Goal: Task Accomplishment & Management: Manage account settings

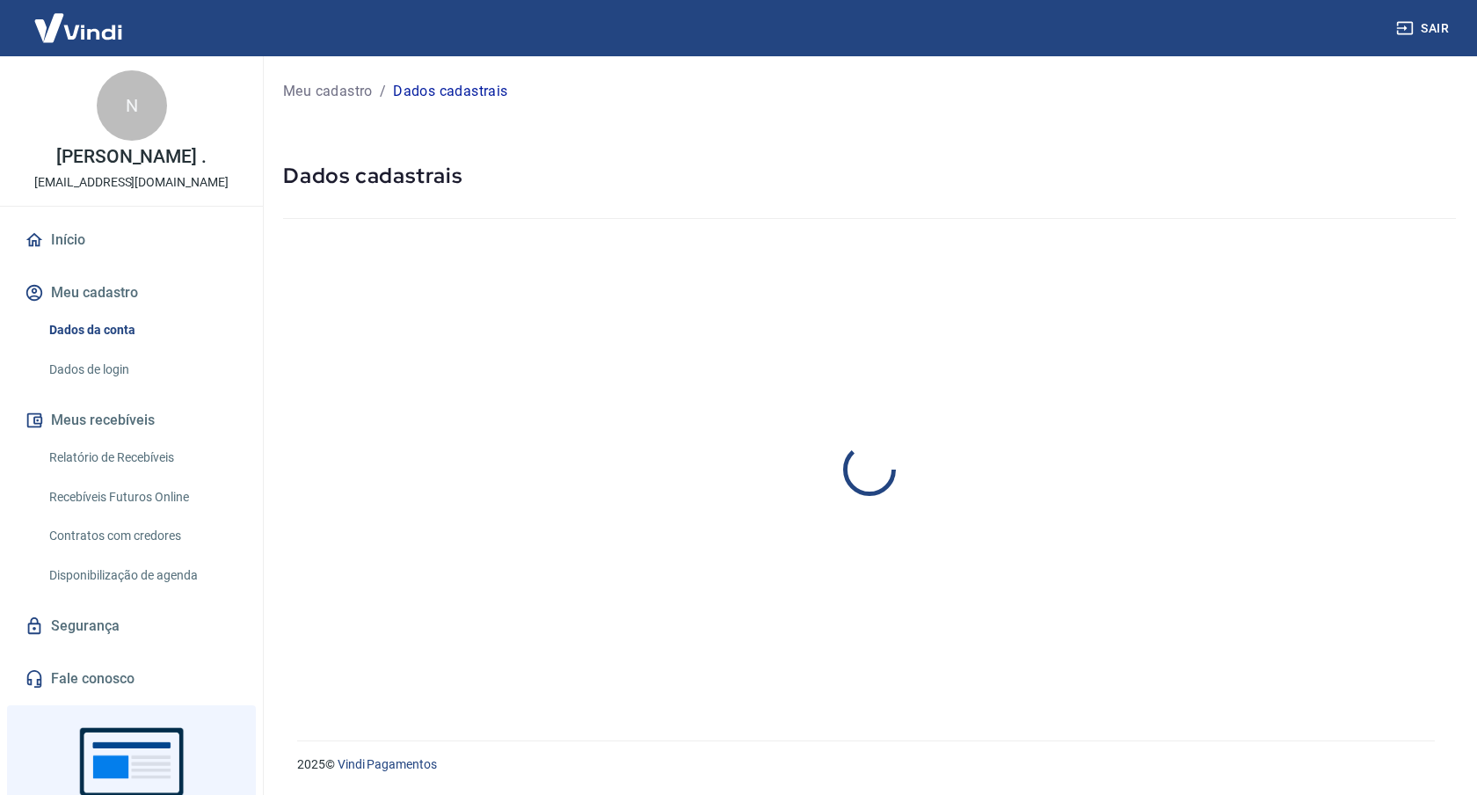
select select "GO"
select select "business"
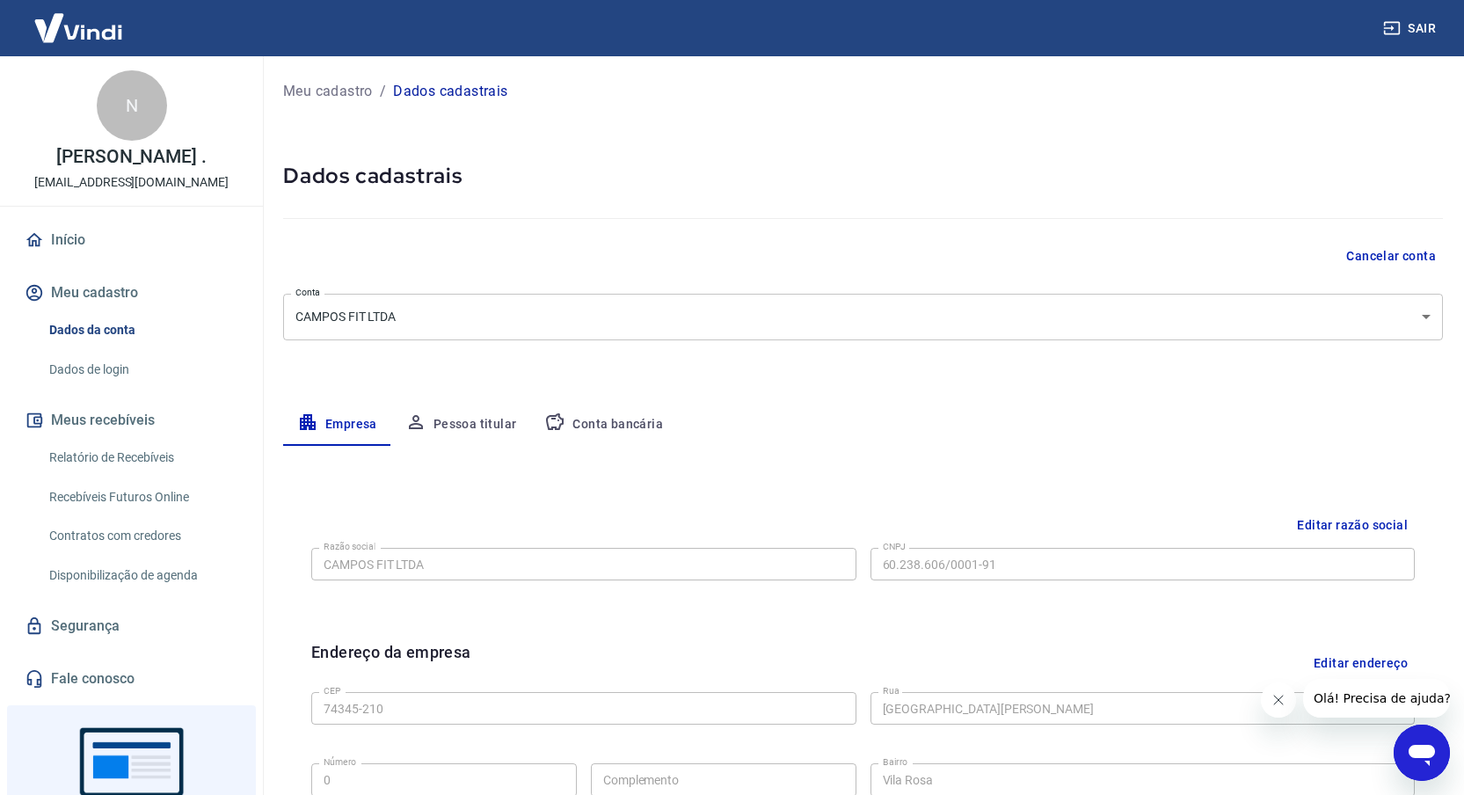
click at [606, 420] on button "Conta bancária" at bounding box center [603, 425] width 147 height 42
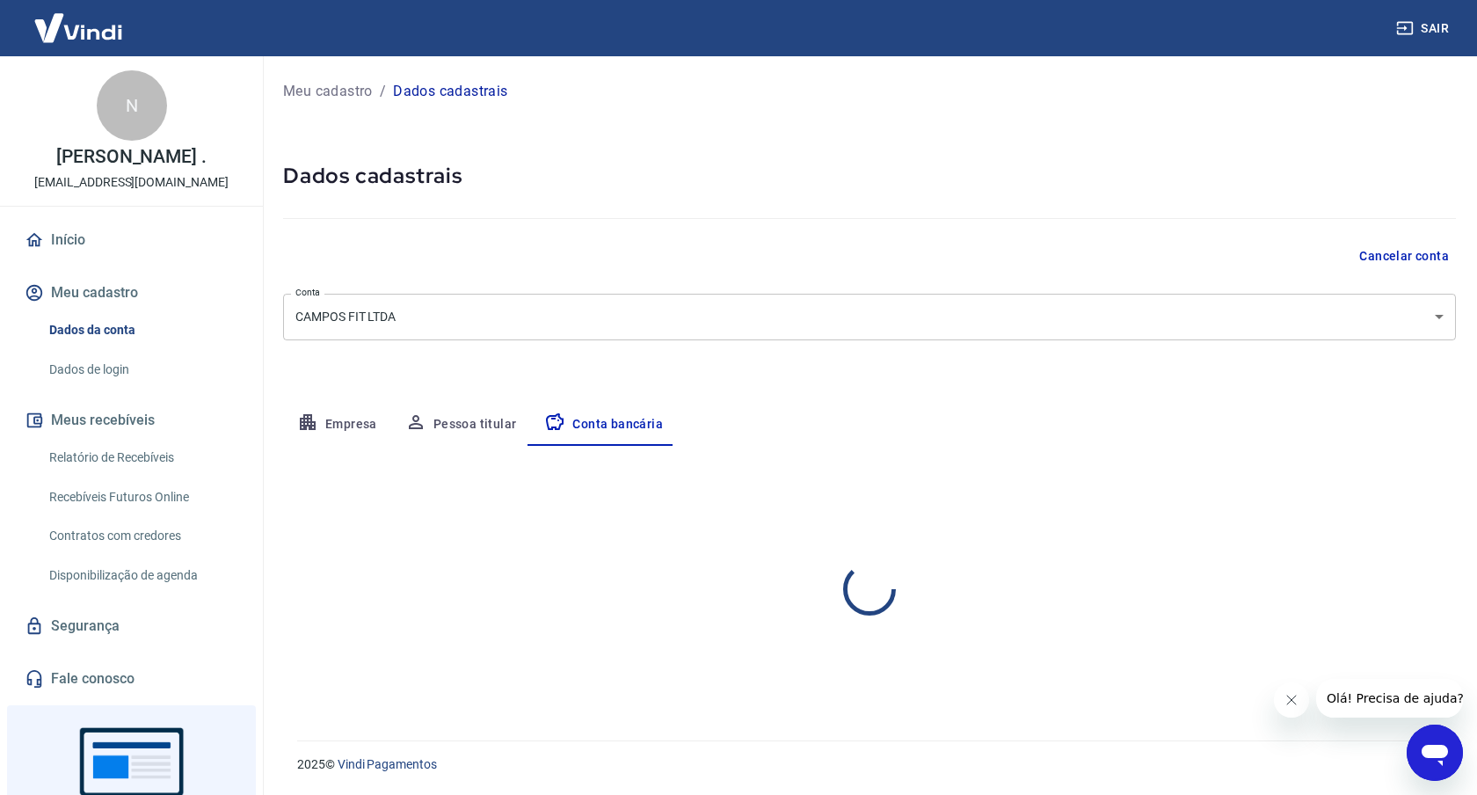
select select "1"
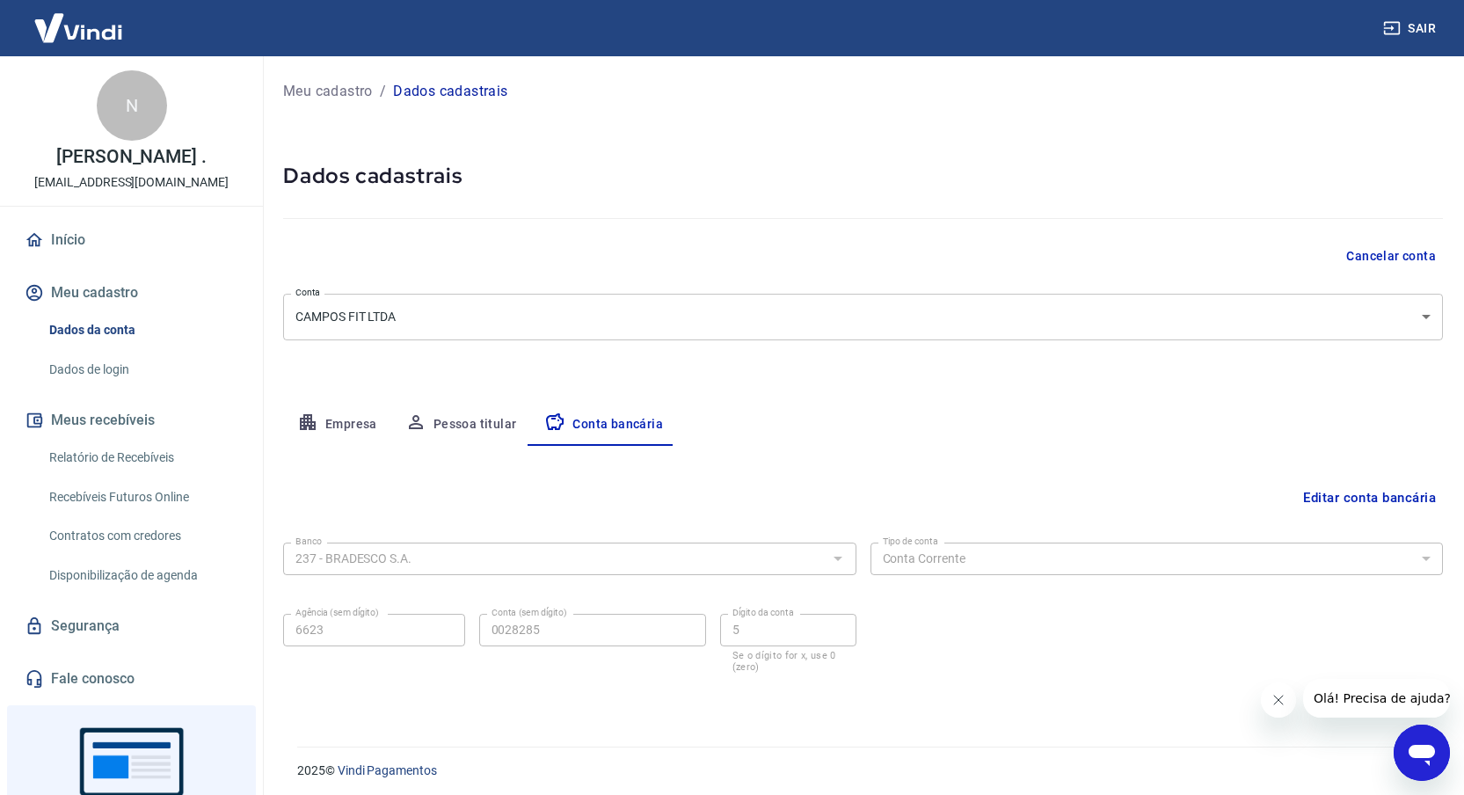
scroll to position [6, 0]
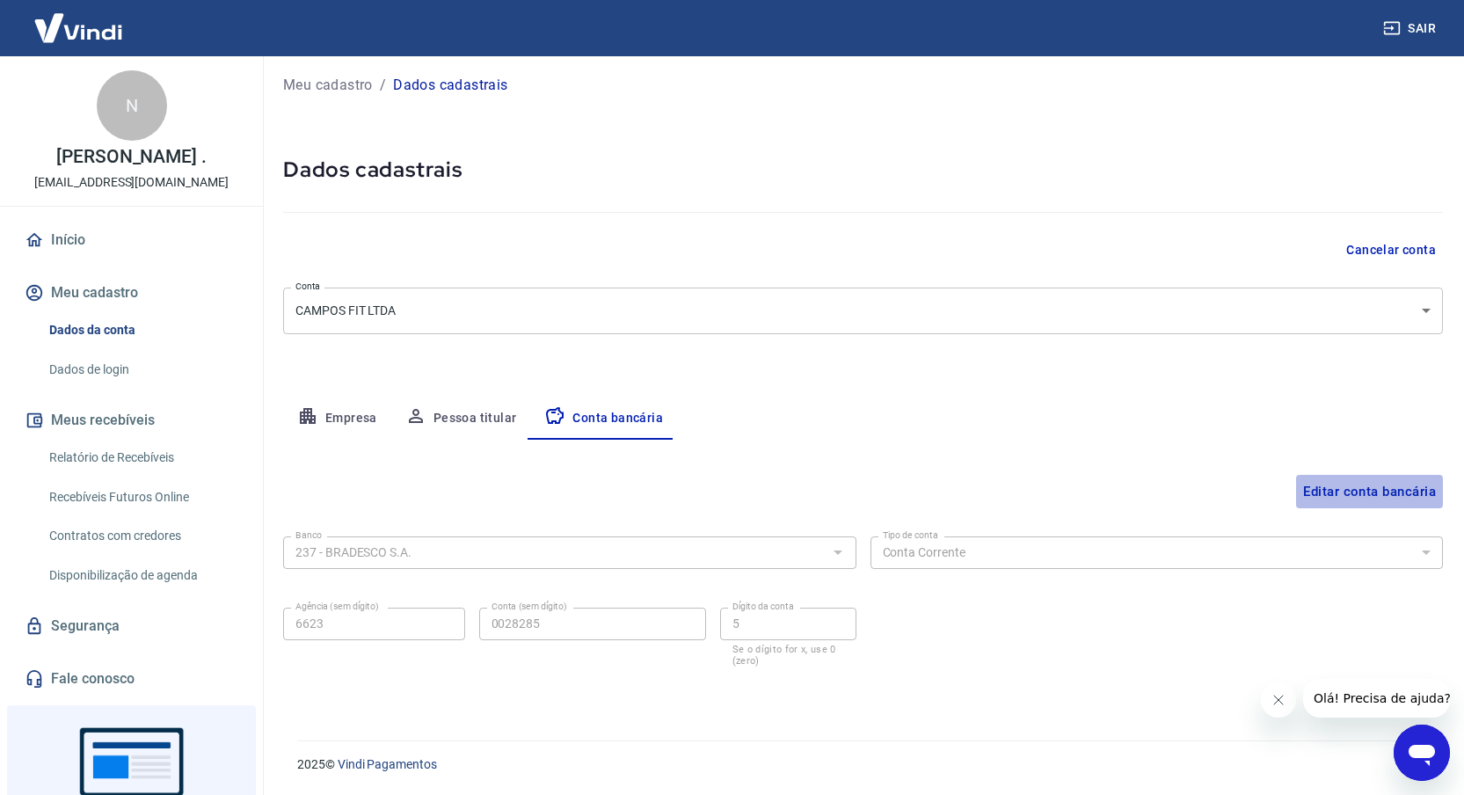
click at [1315, 490] on button "Editar conta bancária" at bounding box center [1369, 491] width 147 height 33
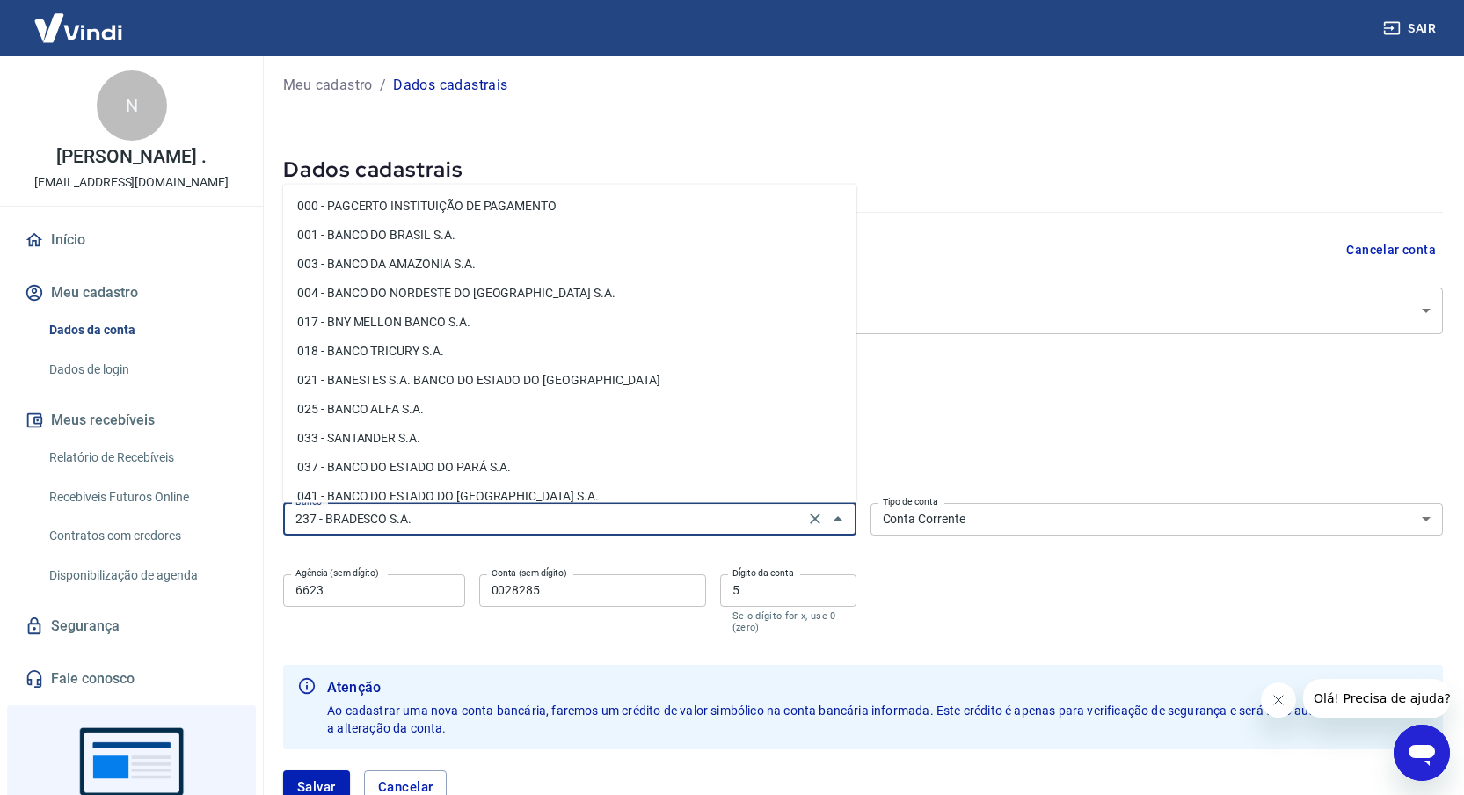
click at [695, 514] on input "237 - BRADESCO S.A." at bounding box center [543, 519] width 511 height 22
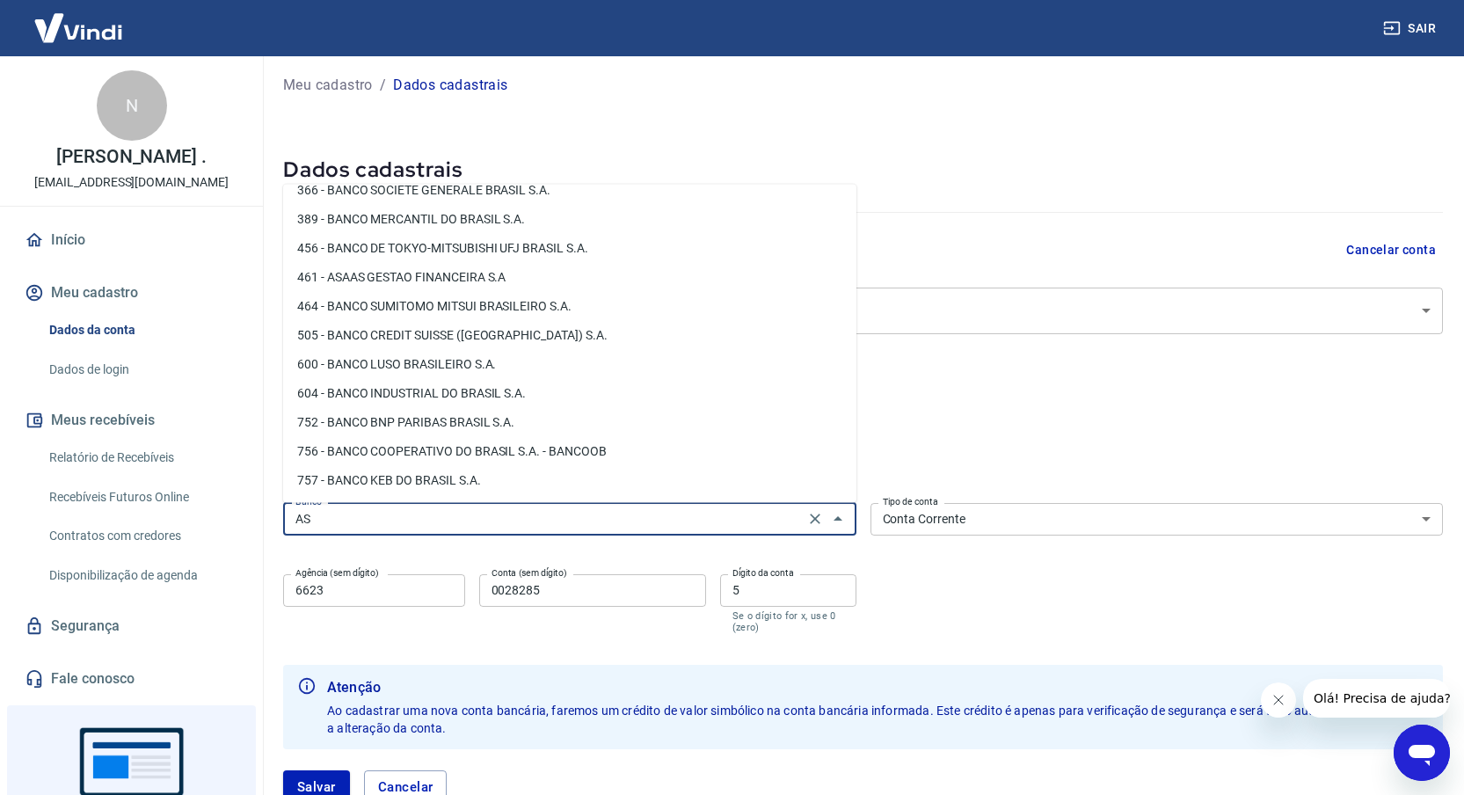
scroll to position [0, 0]
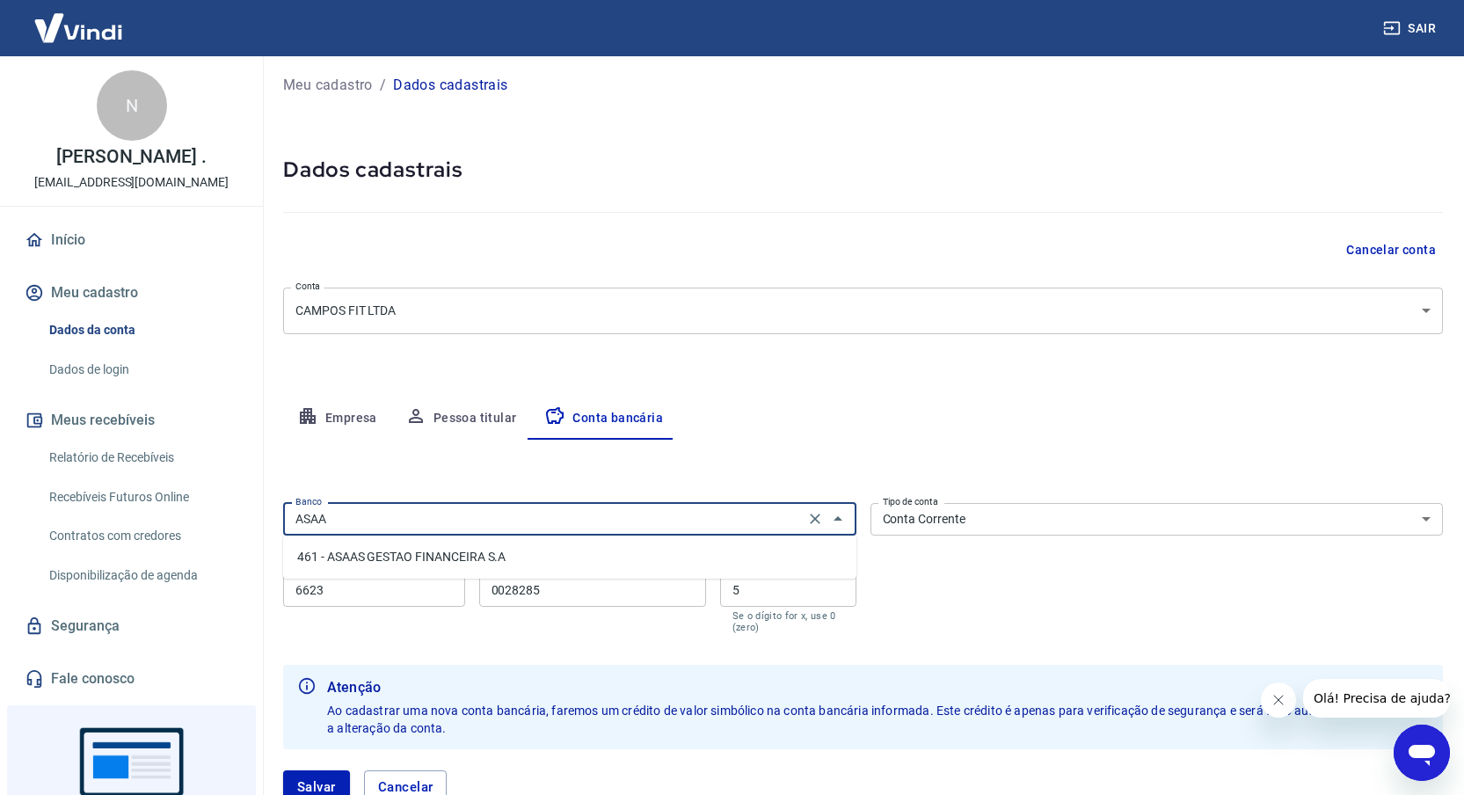
click at [461, 553] on li "461 - ASAAS GESTAO FINANCEIRA S.A" at bounding box center [569, 557] width 573 height 29
type input "461 - ASAAS GESTAO FINANCEIRA S.A"
click at [905, 521] on select "Conta Corrente Conta Poupança" at bounding box center [1157, 519] width 573 height 33
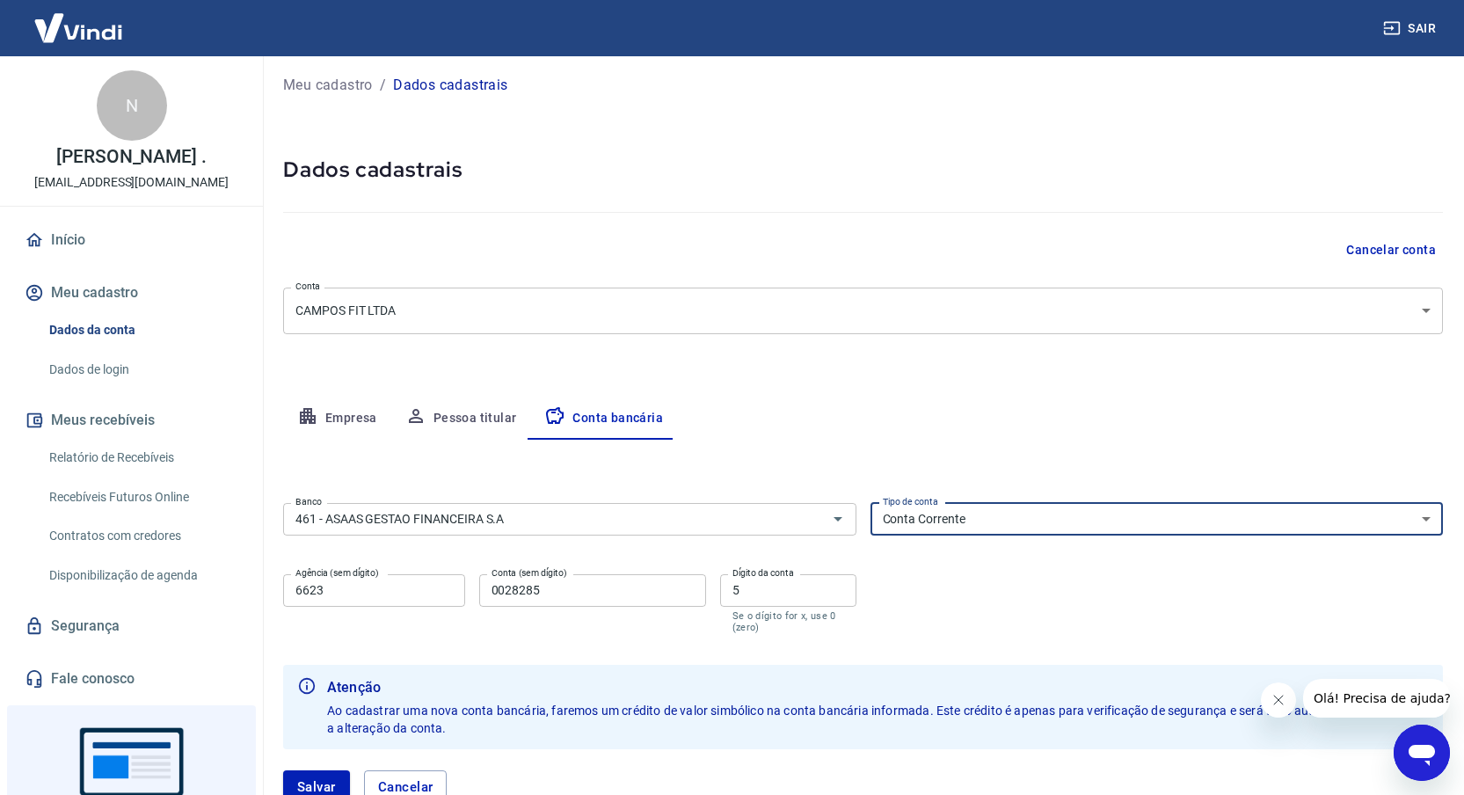
click at [406, 590] on input "6623" at bounding box center [374, 590] width 182 height 33
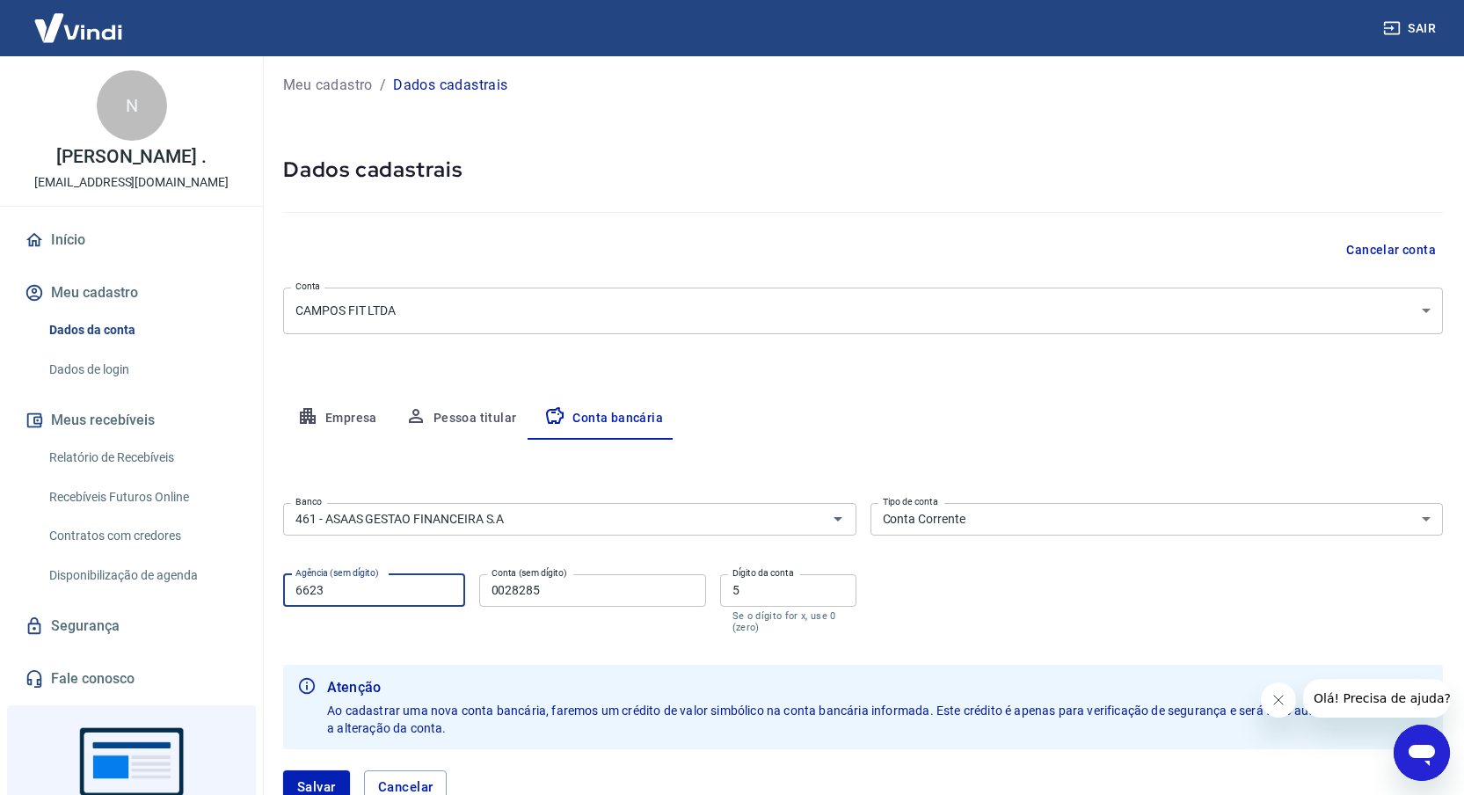
click at [407, 590] on input "6623" at bounding box center [374, 590] width 182 height 33
click at [407, 591] on input "6623" at bounding box center [374, 590] width 182 height 33
type input "0001"
click at [521, 592] on input "0028285" at bounding box center [592, 590] width 227 height 33
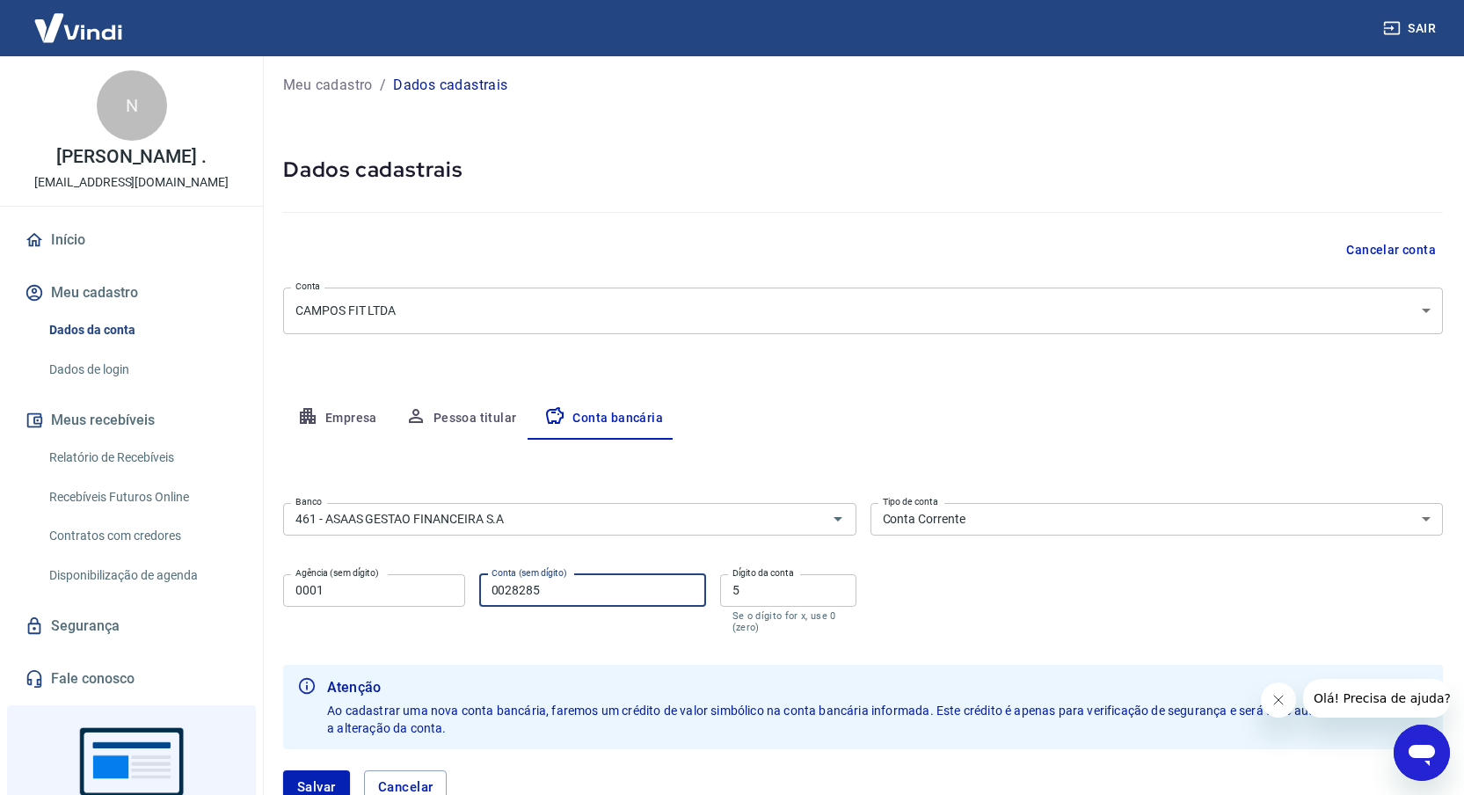
click at [521, 592] on input "0028285" at bounding box center [592, 590] width 227 height 33
paste input "6528443-2"
type input "6528443"
click at [785, 603] on input "5" at bounding box center [788, 590] width 136 height 33
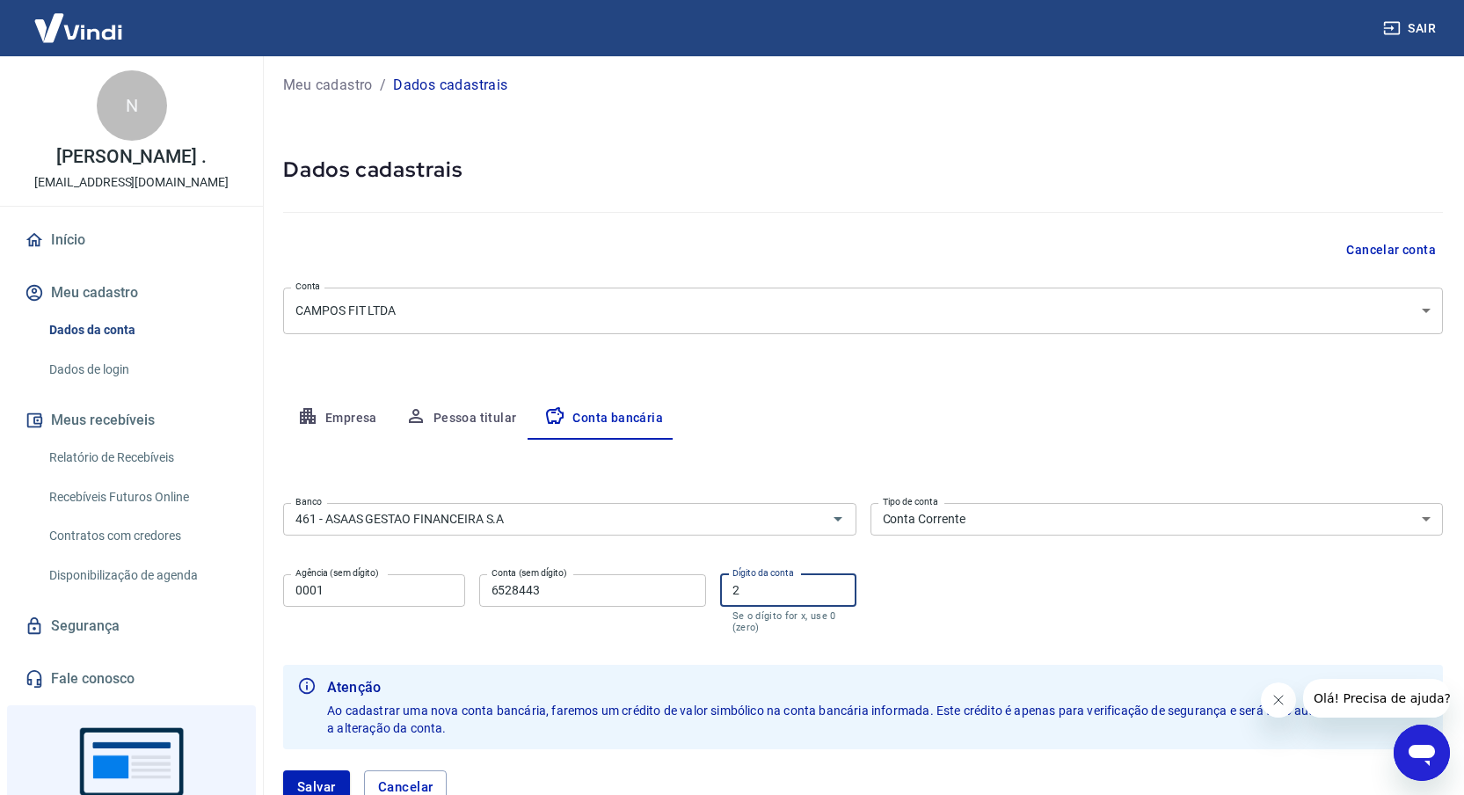
type input "2"
click at [938, 598] on div "Banco 461 - ASAAS GESTAO FINANCEIRA S.A Banco Tipo de conta Conta Corrente Cont…" at bounding box center [863, 566] width 1160 height 141
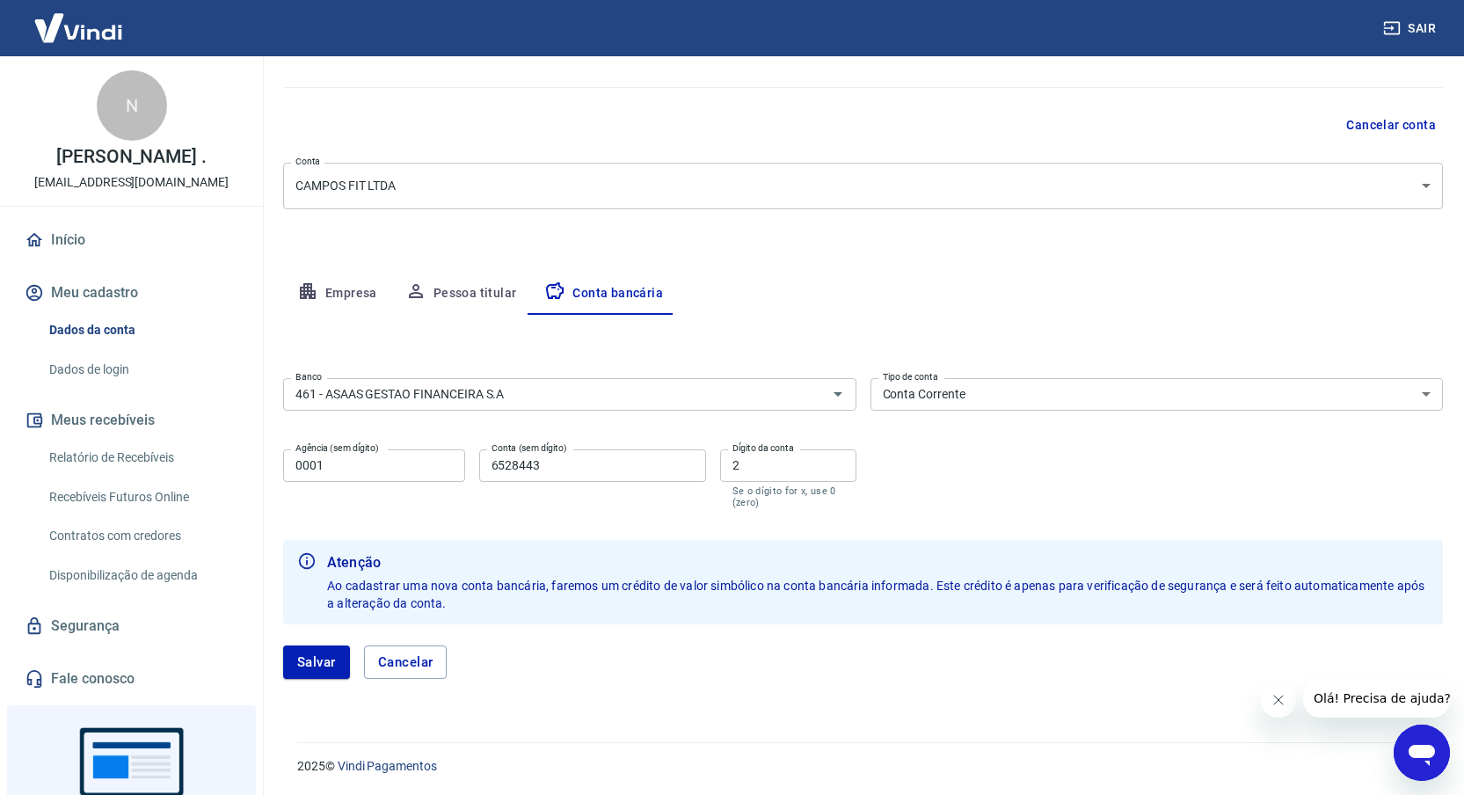
scroll to position [133, 0]
click at [333, 651] on button "Salvar" at bounding box center [316, 660] width 67 height 33
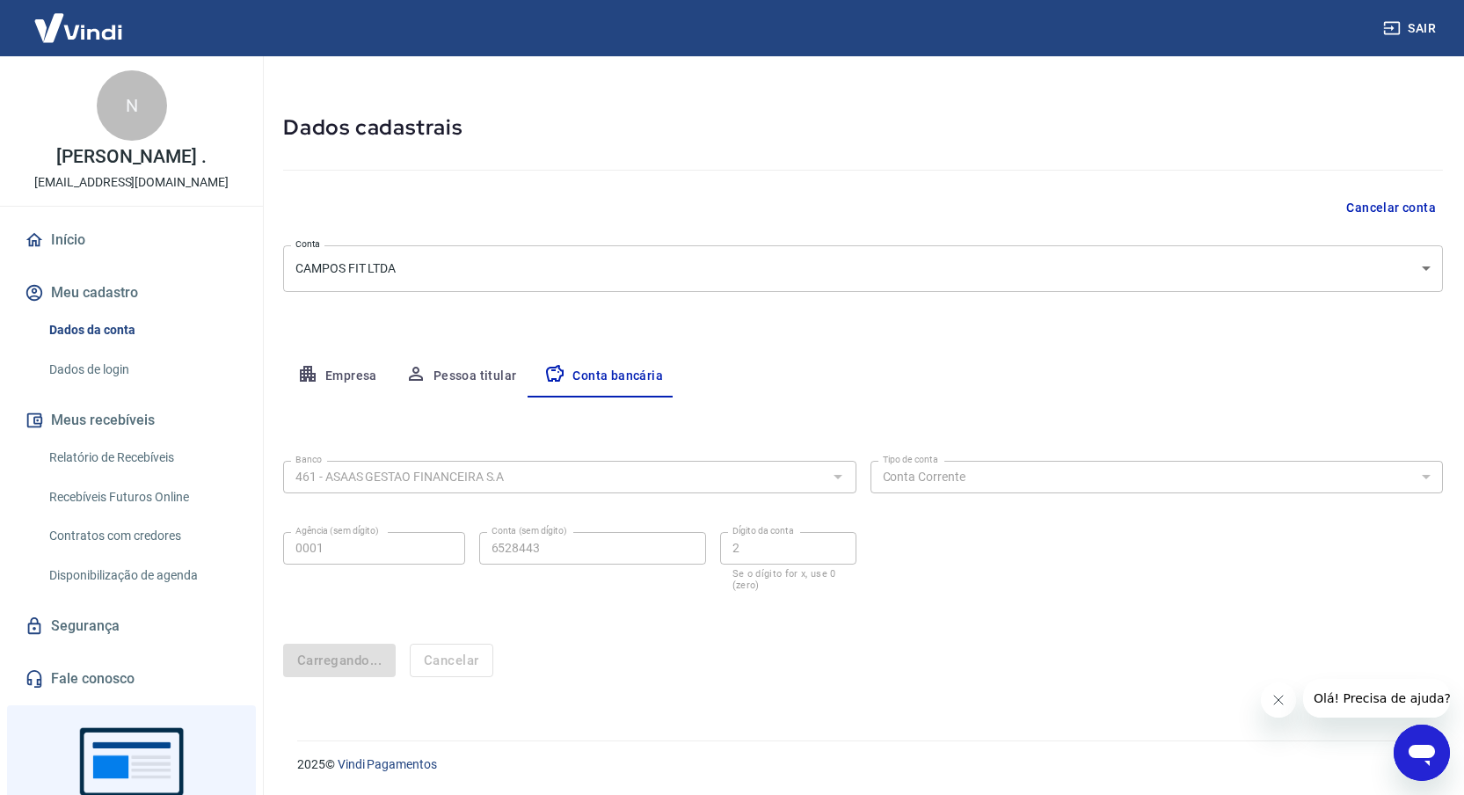
scroll to position [0, 0]
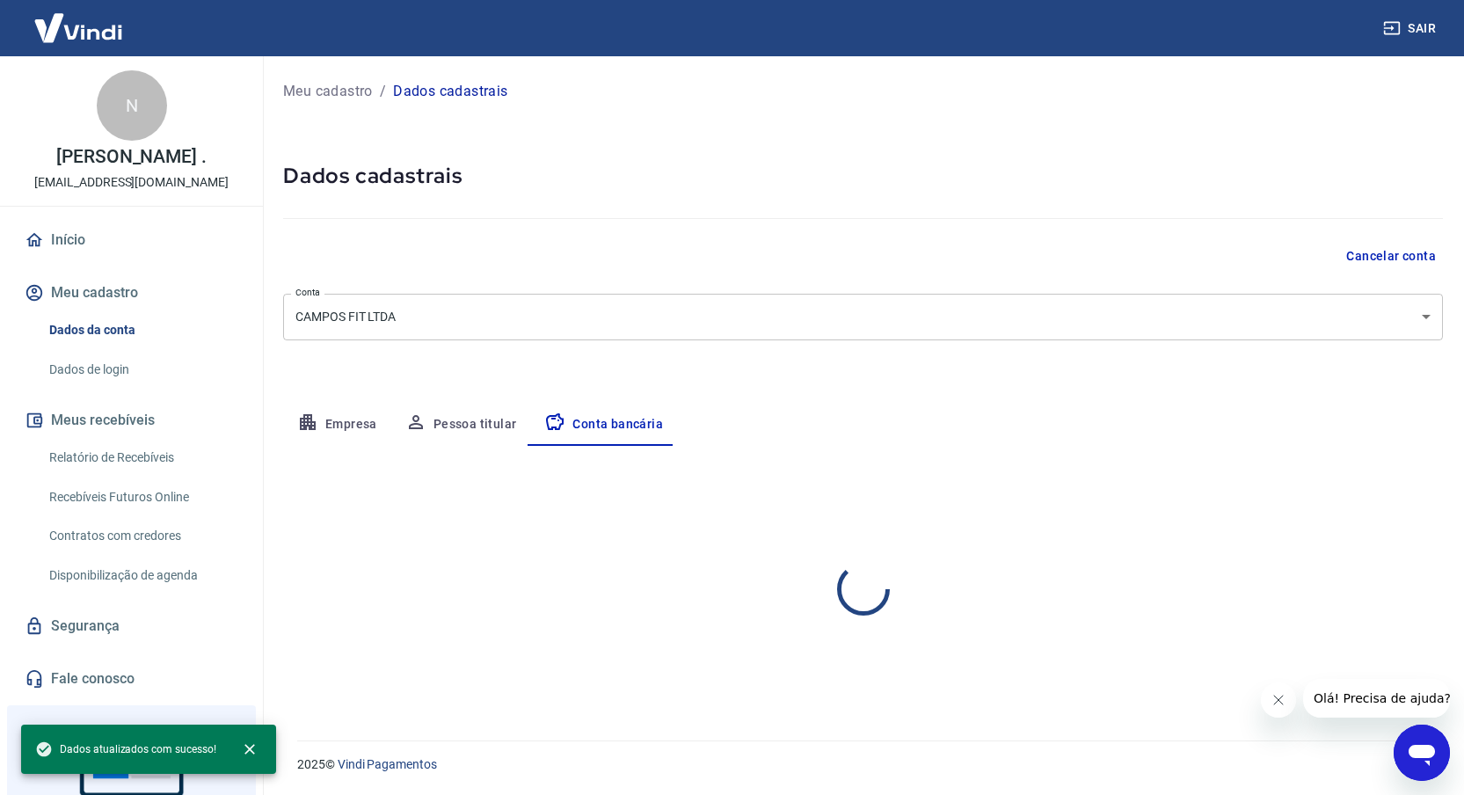
select select "1"
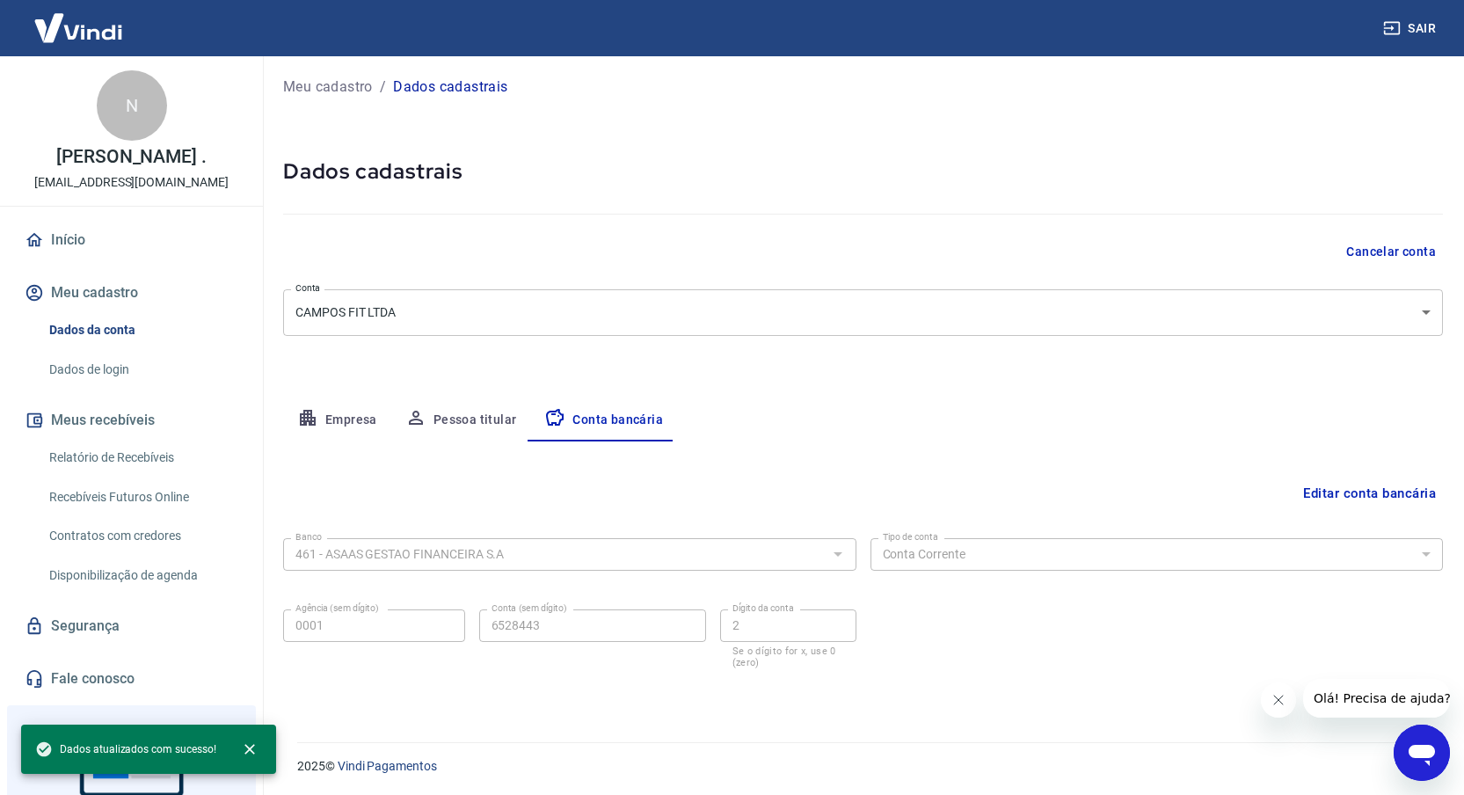
scroll to position [6, 0]
